Goal: Task Accomplishment & Management: Use online tool/utility

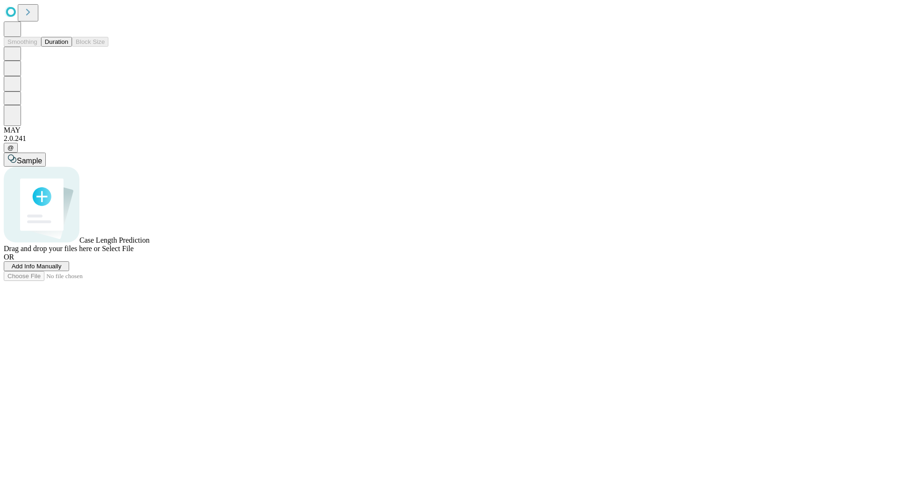
click at [68, 47] on button "Duration" at bounding box center [56, 42] width 31 height 10
click at [62, 270] on span "Add Info Manually" at bounding box center [37, 266] width 50 height 7
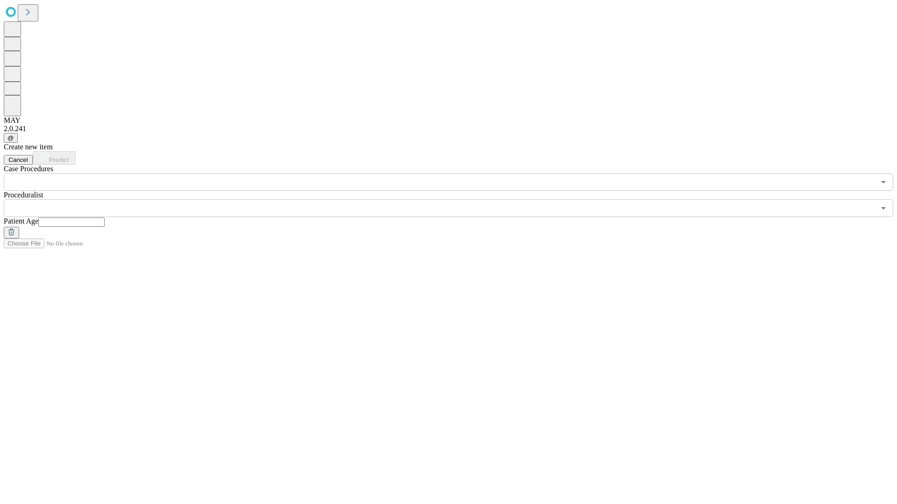
click at [105, 218] on input "text" at bounding box center [71, 222] width 66 height 9
type input "**"
click at [455, 199] on input "text" at bounding box center [439, 208] width 871 height 18
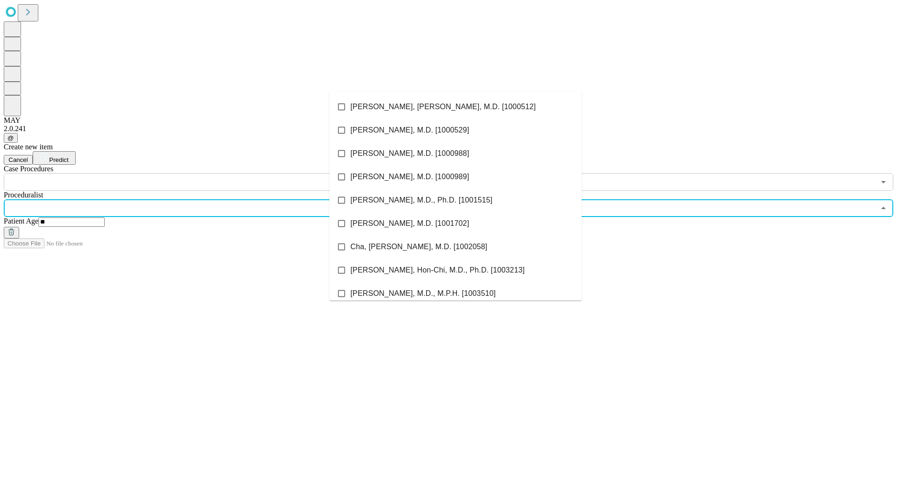
click at [455, 107] on li "[PERSON_NAME], [PERSON_NAME], M.D. [1000512]" at bounding box center [455, 106] width 252 height 23
click at [196, 173] on input "text" at bounding box center [439, 182] width 871 height 18
